Goal: Transaction & Acquisition: Subscribe to service/newsletter

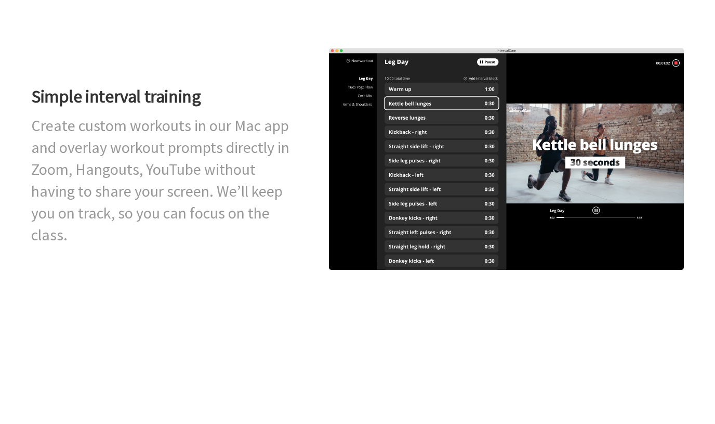
scroll to position [371, 0]
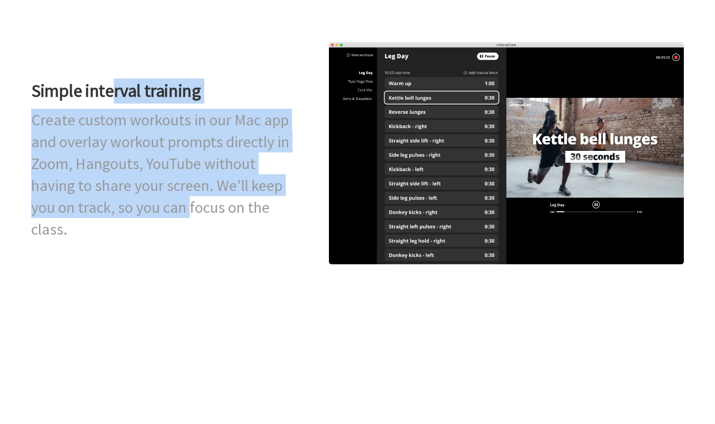
drag, startPoint x: 120, startPoint y: 155, endPoint x: 191, endPoint y: 267, distance: 132.5
click at [191, 239] on div "Simple interval training Create custom workouts in our Mac app and overlay work…" at bounding box center [161, 153] width 261 height 173
click at [191, 240] on h2 "Create custom workouts in our Mac app and overlay workout prompts directly in Z…" at bounding box center [161, 174] width 261 height 131
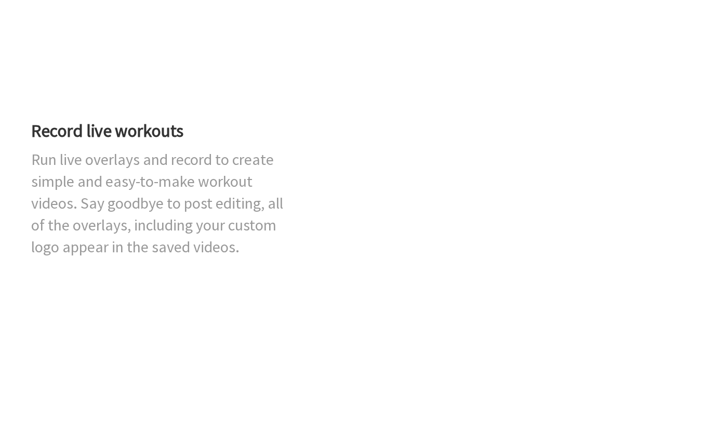
scroll to position [771, 0]
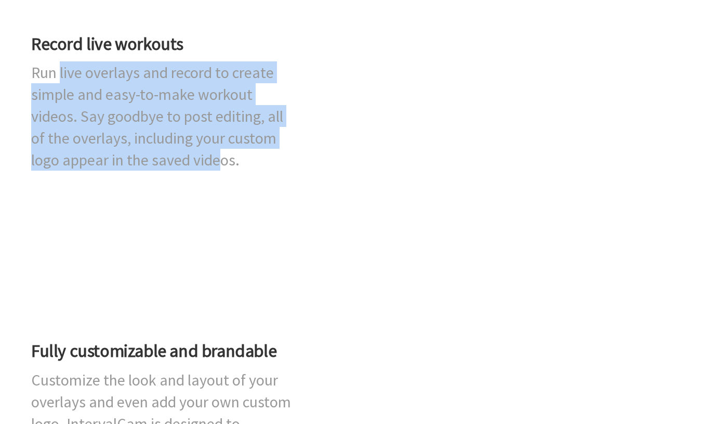
drag, startPoint x: 60, startPoint y: 161, endPoint x: 222, endPoint y: 248, distance: 183.7
click at [220, 170] on h2 "Run live overlays and record to create simple and easy-to-make workout videos. …" at bounding box center [161, 115] width 261 height 109
click at [222, 170] on h2 "Run live overlays and record to create simple and easy-to-make workout videos. …" at bounding box center [161, 115] width 261 height 109
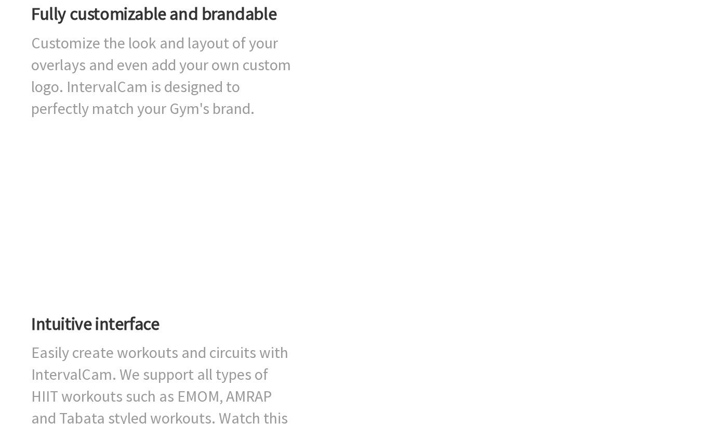
scroll to position [1192, 0]
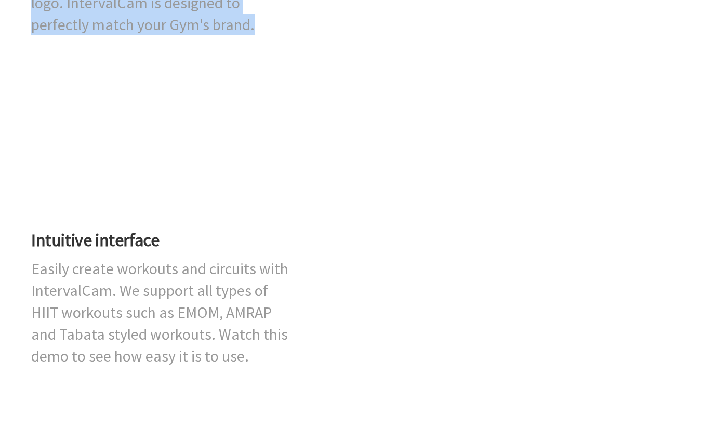
drag, startPoint x: 106, startPoint y: 107, endPoint x: 278, endPoint y: 180, distance: 187.0
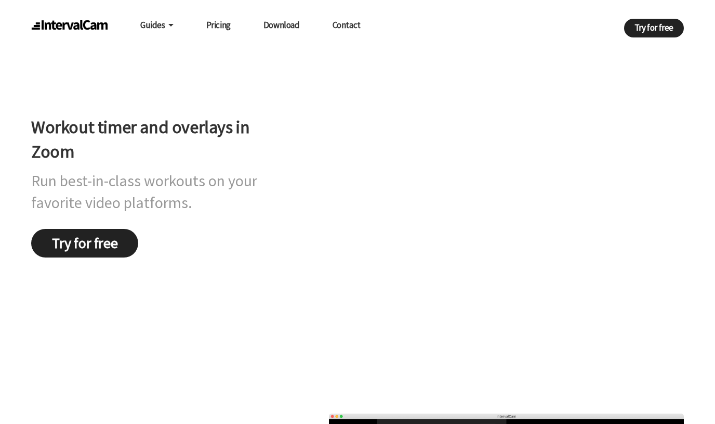
scroll to position [0, 0]
click at [223, 28] on link "Pricing" at bounding box center [218, 25] width 24 height 20
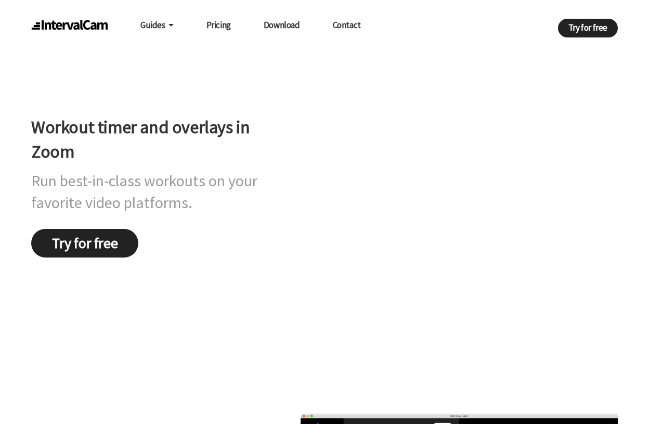
click at [223, 28] on link "Pricing" at bounding box center [218, 25] width 24 height 20
